Goal: Task Accomplishment & Management: Use online tool/utility

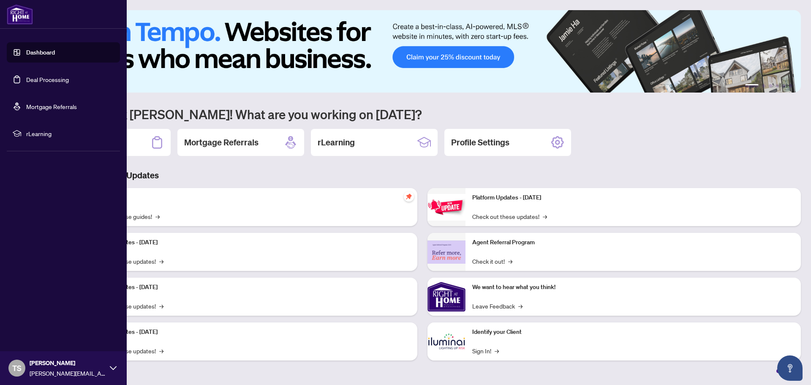
click at [41, 80] on link "Deal Processing" at bounding box center [47, 80] width 43 height 8
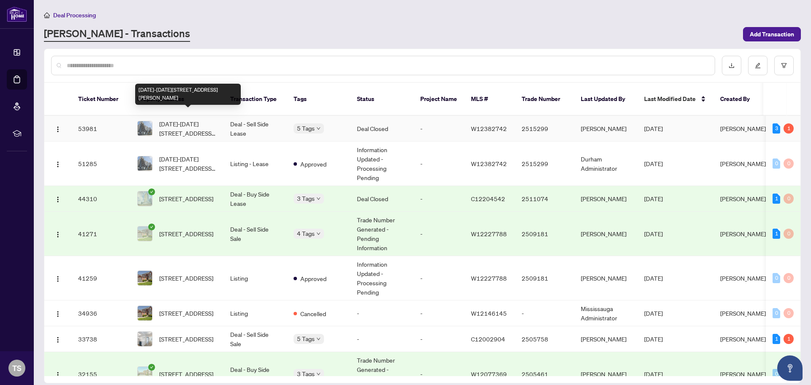
click at [191, 121] on span "[DATE]-[DATE][STREET_ADDRESS][PERSON_NAME]" at bounding box center [187, 128] width 57 height 19
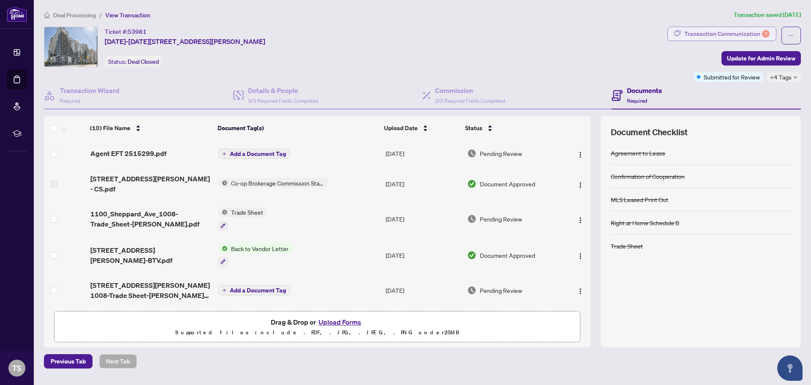
click at [696, 30] on div "Transaction Communication 1" at bounding box center [727, 34] width 85 height 14
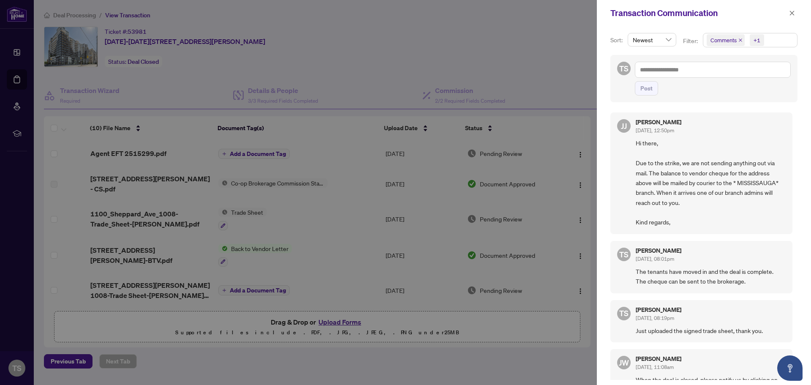
click at [335, 48] on div at bounding box center [405, 192] width 811 height 385
